Goal: Task Accomplishment & Management: Use online tool/utility

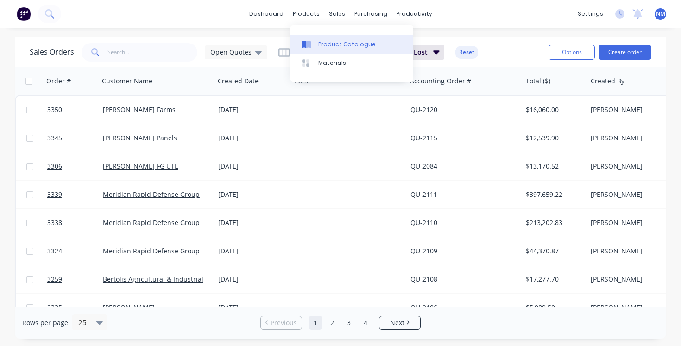
click at [314, 43] on div at bounding box center [308, 44] width 14 height 8
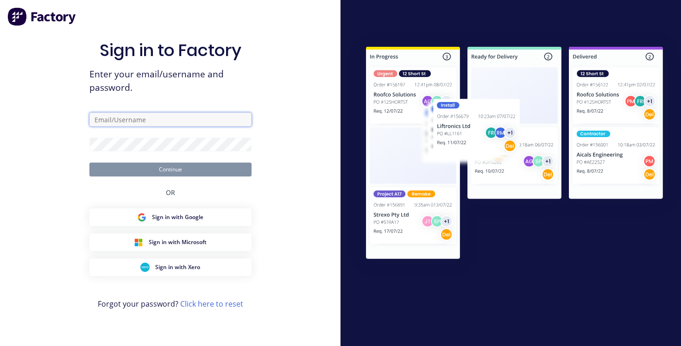
type input "[EMAIL_ADDRESS][DOMAIN_NAME]"
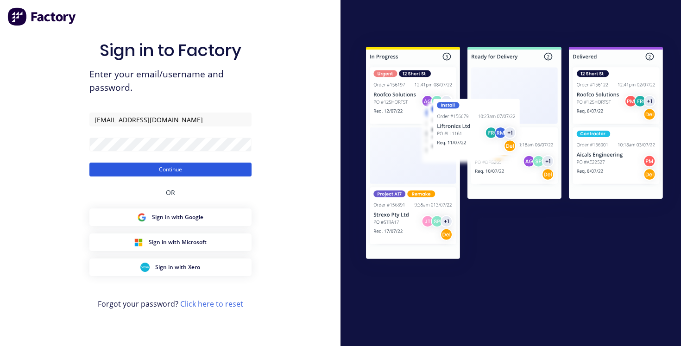
click at [155, 166] on button "Continue" at bounding box center [170, 169] width 162 height 14
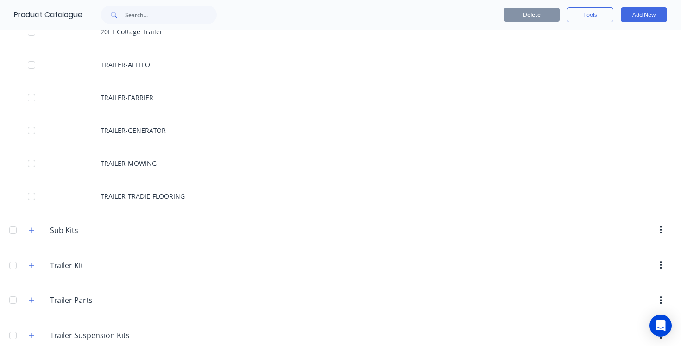
scroll to position [657, 0]
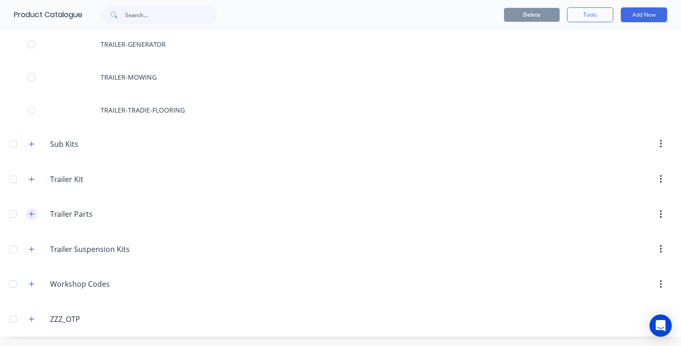
click at [29, 213] on icon "button" at bounding box center [32, 214] width 6 height 6
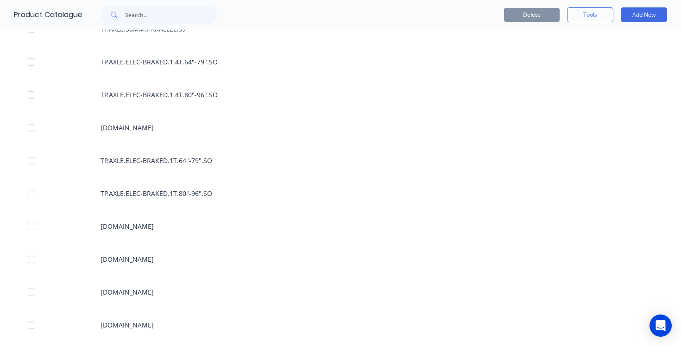
scroll to position [1071, 0]
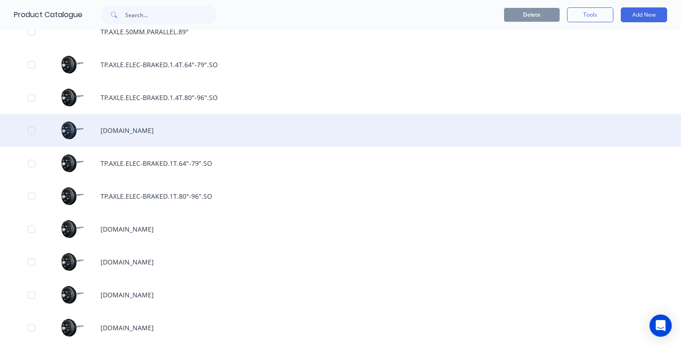
click at [205, 128] on div "[DOMAIN_NAME]" at bounding box center [340, 130] width 681 height 33
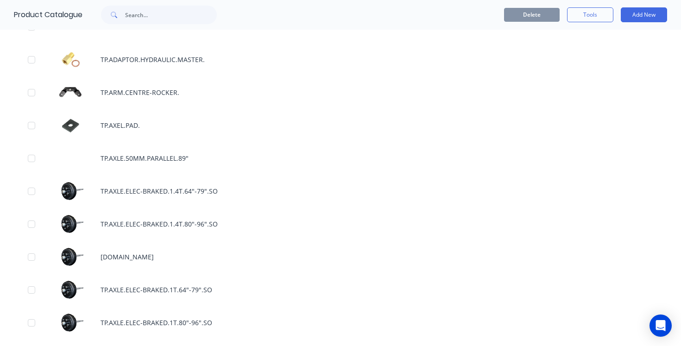
scroll to position [945, 0]
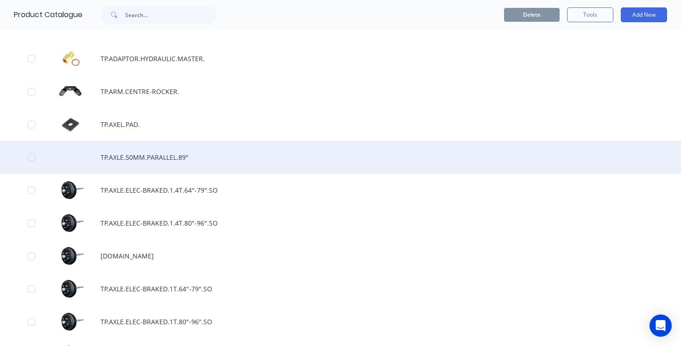
click at [148, 158] on div "TP.AXLE.50MM.PARALLEL.89"" at bounding box center [340, 157] width 681 height 33
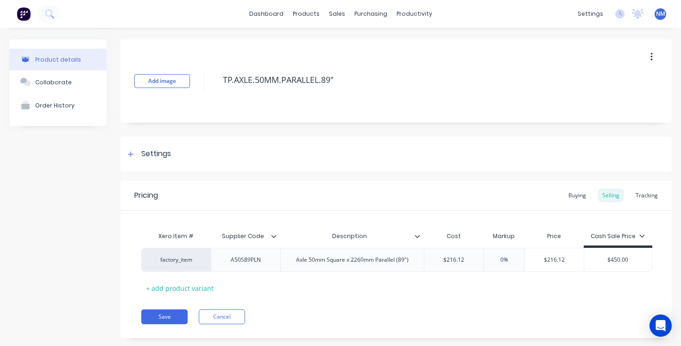
type textarea "x"
click at [500, 264] on div "0%" at bounding box center [504, 259] width 46 height 23
type input "0%"
click at [500, 264] on div "0%" at bounding box center [504, 259] width 46 height 23
click at [505, 262] on input "0%" at bounding box center [504, 260] width 46 height 8
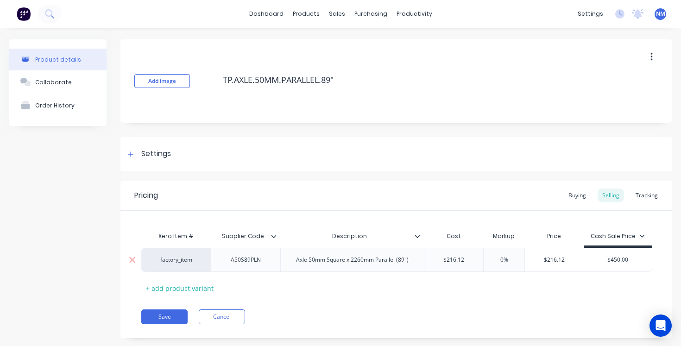
click at [505, 262] on input "0%" at bounding box center [504, 260] width 46 height 8
drag, startPoint x: 497, startPoint y: 258, endPoint x: 515, endPoint y: 258, distance: 18.1
click at [515, 258] on input "0%" at bounding box center [504, 260] width 46 height 8
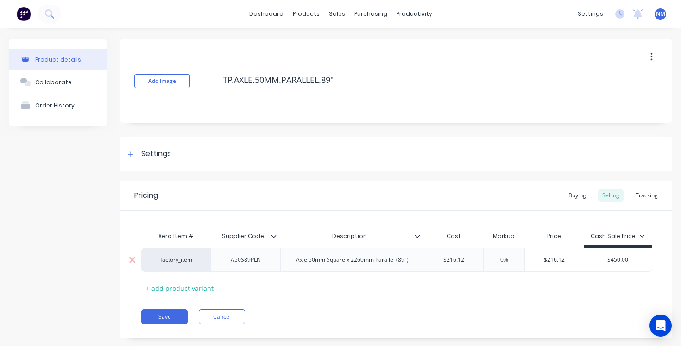
type input "$216.12"
click at [456, 261] on input "$216.12" at bounding box center [453, 260] width 59 height 8
drag, startPoint x: 501, startPoint y: 260, endPoint x: 520, endPoint y: 260, distance: 19.0
click at [520, 260] on input "0%" at bounding box center [504, 260] width 46 height 8
type textarea "x"
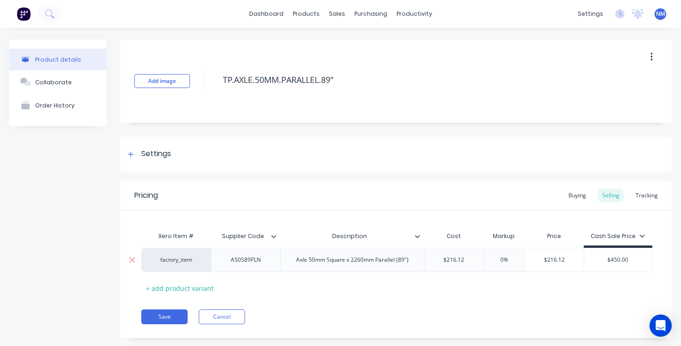
type input "5"
type textarea "x"
type input "50"
type textarea "x"
type input "5"
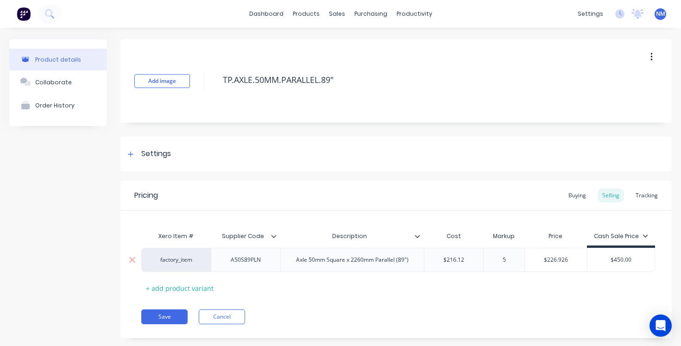
type textarea "x"
type input "8"
type textarea "x"
type input "80"
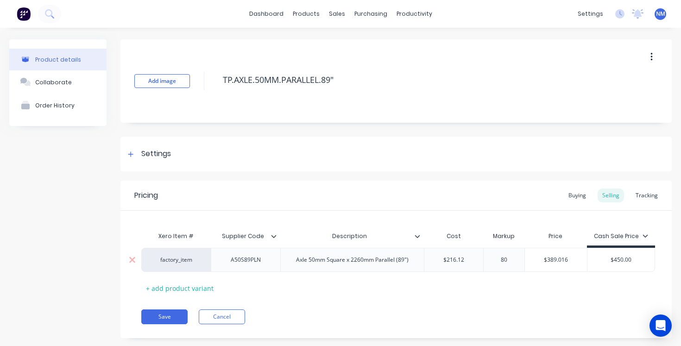
type textarea "x"
type input "8"
type textarea "x"
type input "5"
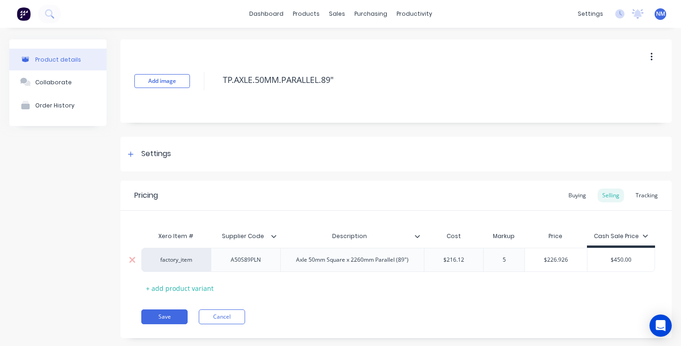
type textarea "x"
type input "50"
type textarea "x"
type input "5"
type textarea "x"
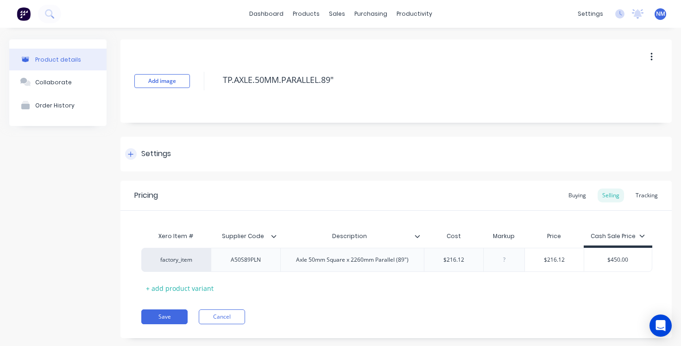
click at [517, 159] on div "Settings" at bounding box center [395, 154] width 551 height 35
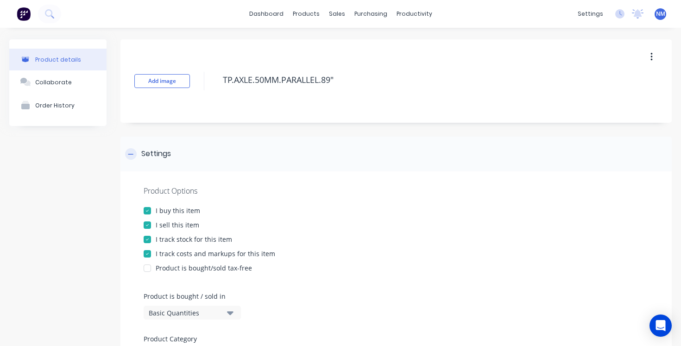
click at [517, 159] on div "Settings" at bounding box center [395, 154] width 551 height 35
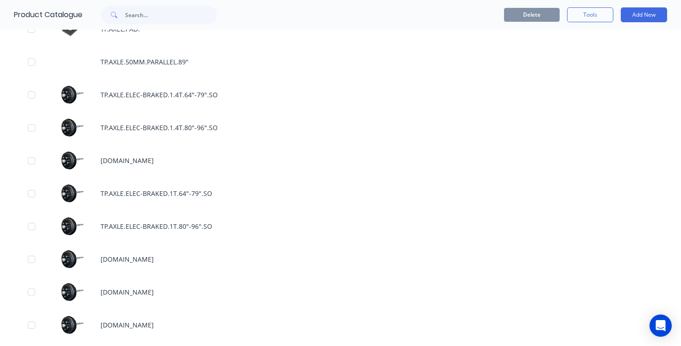
scroll to position [1040, 0]
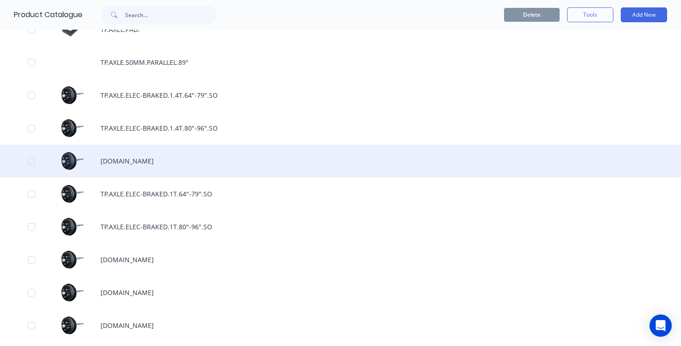
click at [198, 166] on div "[DOMAIN_NAME]" at bounding box center [340, 160] width 681 height 33
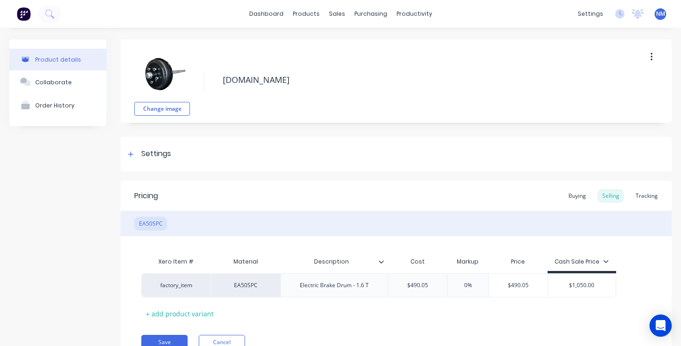
type textarea "x"
